Goal: Information Seeking & Learning: Learn about a topic

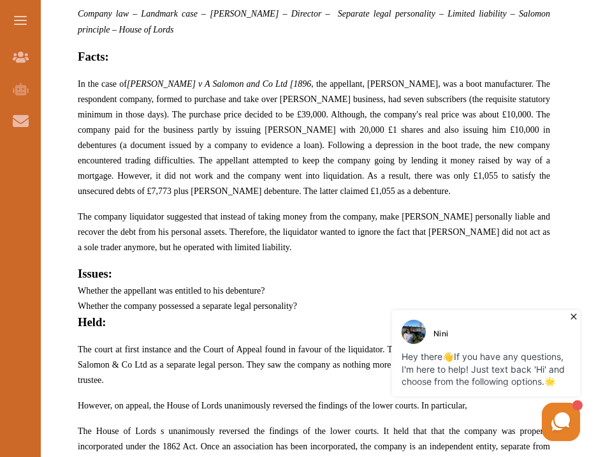
scroll to position [632, 0]
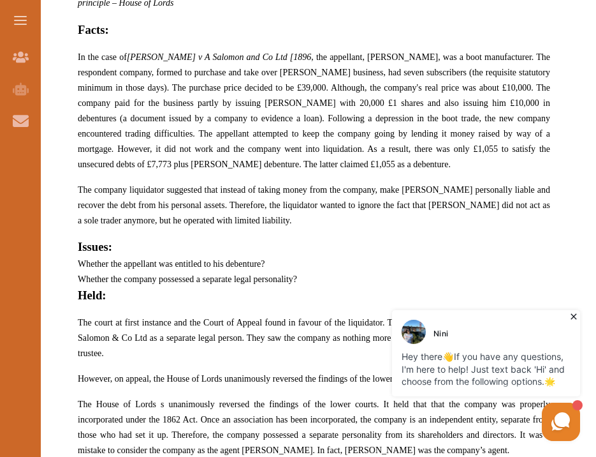
click at [221, 153] on span "In the case of [PERSON_NAME] v A Salomon and Co Ltd [1896 , the appellant, [PER…" at bounding box center [314, 110] width 473 height 117
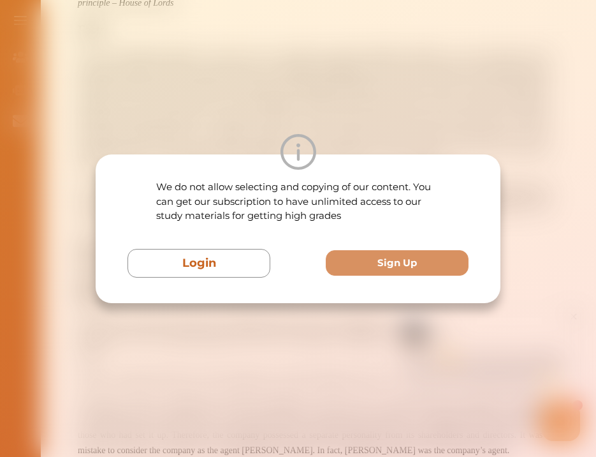
click at [221, 95] on div "We do not allow selecting and copying of our content. You can get our subscript…" at bounding box center [298, 228] width 596 height 457
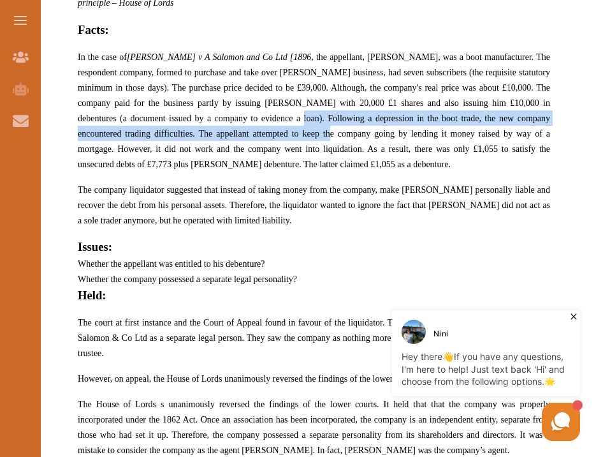
drag, startPoint x: 0, startPoint y: 10, endPoint x: 276, endPoint y: 140, distance: 305.2
click at [276, 140] on span "In the case of [PERSON_NAME] v A Salomon and Co Ltd [1896 , the appellant, [PER…" at bounding box center [314, 110] width 473 height 117
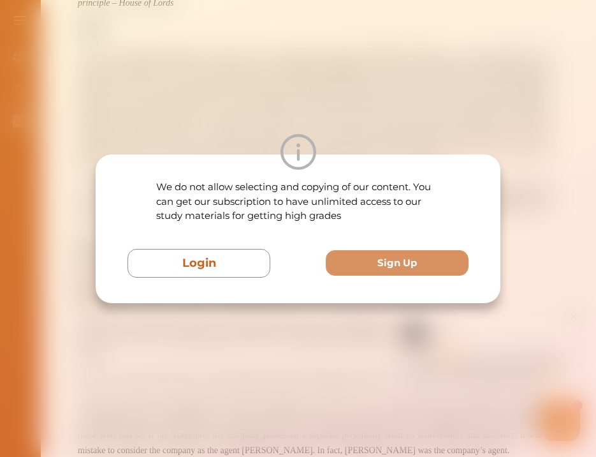
click at [251, 87] on div "We do not allow selecting and copying of our content. You can get our subscript…" at bounding box center [298, 228] width 596 height 457
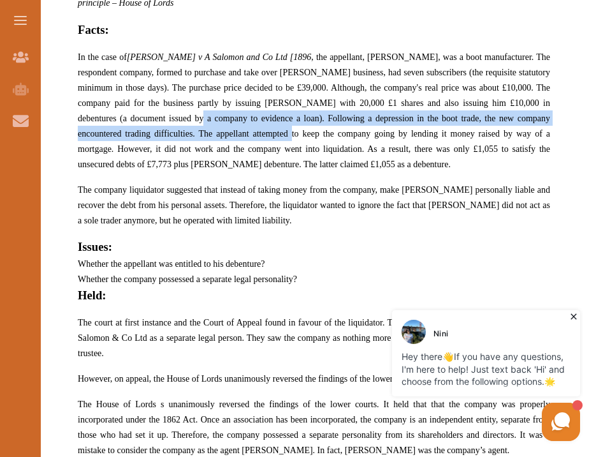
drag, startPoint x: 276, startPoint y: 140, endPoint x: 237, endPoint y: 139, distance: 38.9
click at [237, 139] on p "In the case of [PERSON_NAME] v A Salomon and Co Ltd [1896 , the appellant, [PER…" at bounding box center [314, 110] width 473 height 122
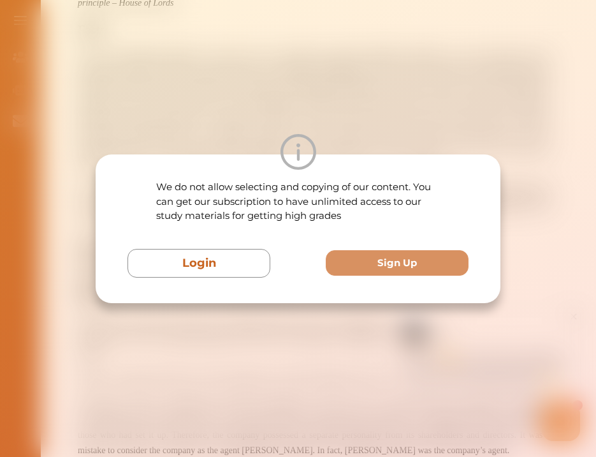
click at [165, 78] on div "We do not allow selecting and copying of our content. You can get our subscript…" at bounding box center [298, 228] width 596 height 457
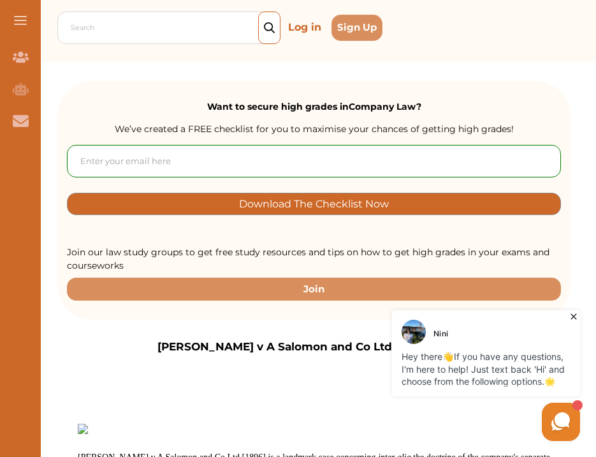
scroll to position [51, 0]
